Goal: Task Accomplishment & Management: Manage account settings

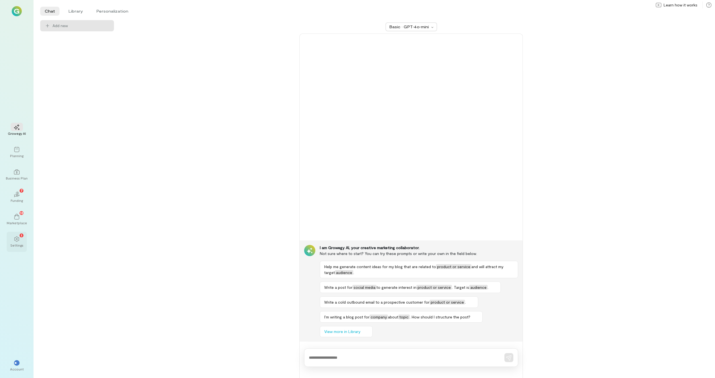
click at [19, 240] on icon at bounding box center [17, 239] width 6 height 6
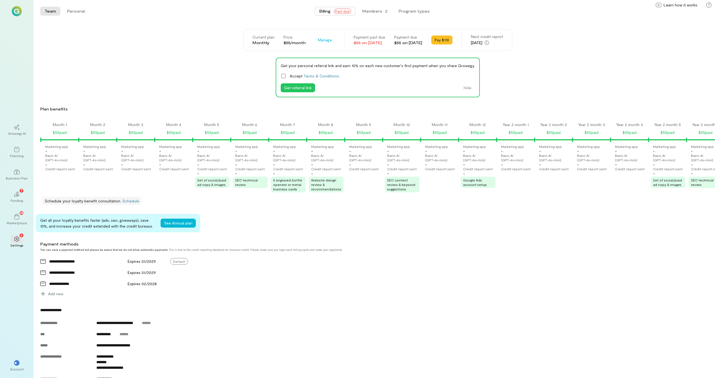
scroll to position [0, 767]
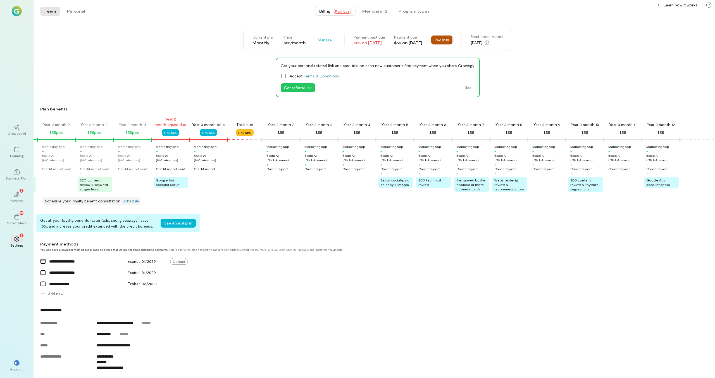
click at [448, 38] on button "Pay $110" at bounding box center [441, 39] width 21 height 9
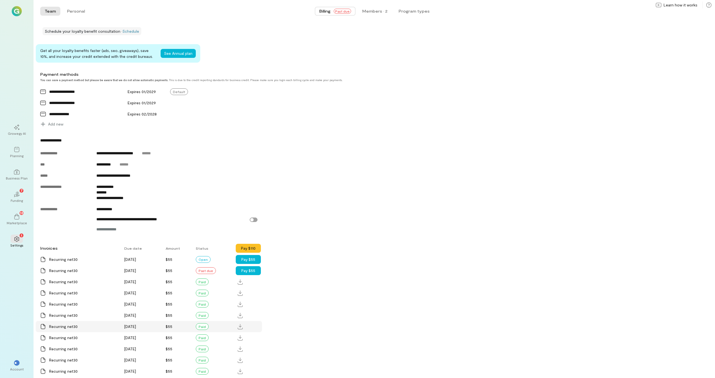
scroll to position [170, 0]
click at [244, 275] on button "Pay $55" at bounding box center [248, 270] width 25 height 9
